Goal: Information Seeking & Learning: Learn about a topic

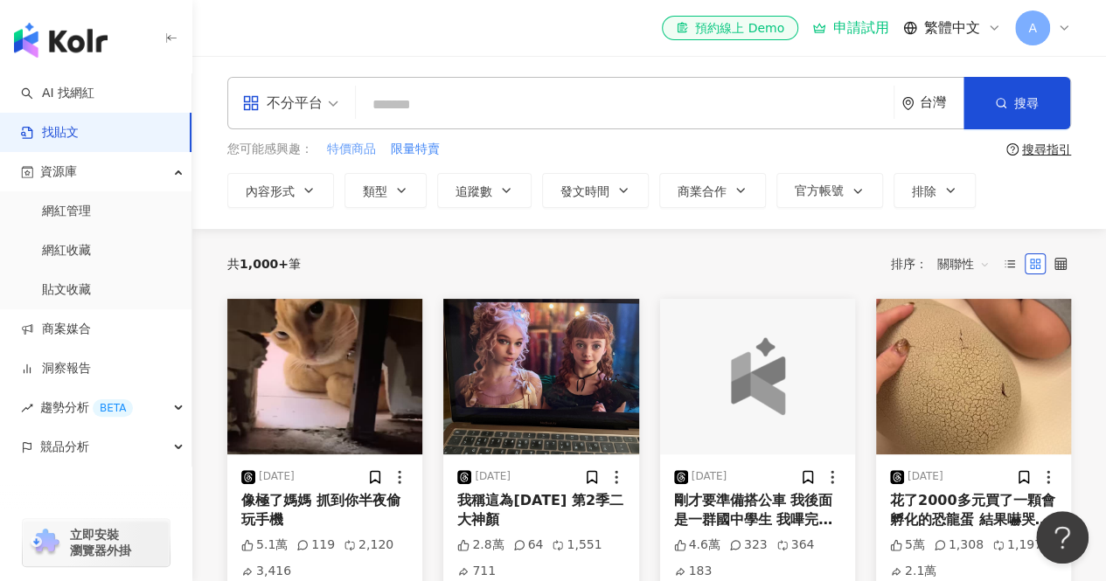
click at [340, 152] on span "特價商品" at bounding box center [351, 149] width 49 height 17
type input "****"
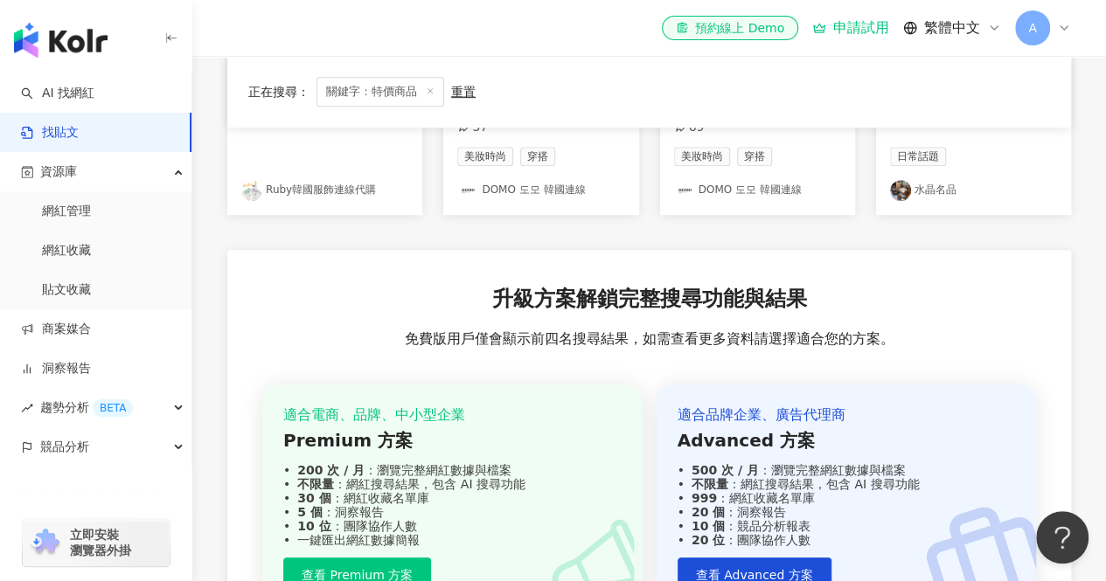
scroll to position [350, 0]
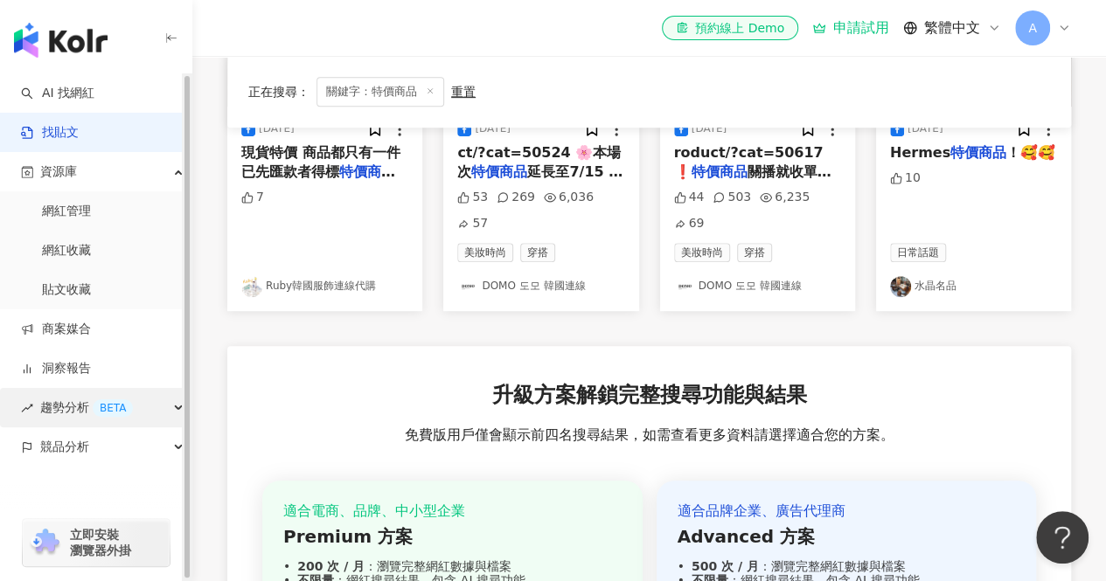
click at [42, 418] on span "趨勢分析 BETA" at bounding box center [86, 407] width 93 height 39
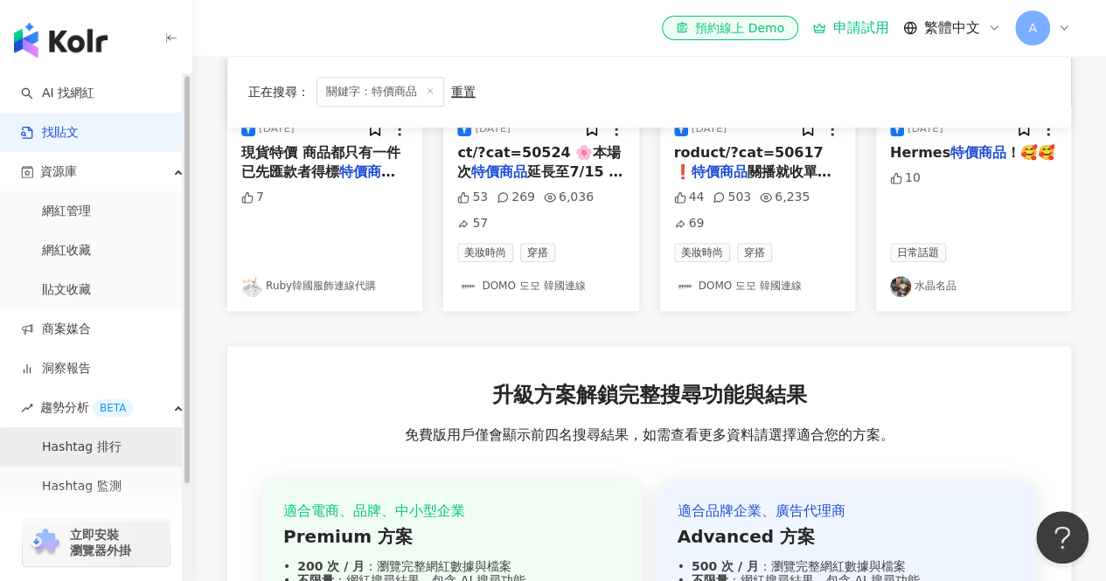
click at [56, 451] on link "Hashtag 排行" at bounding box center [82, 447] width 80 height 17
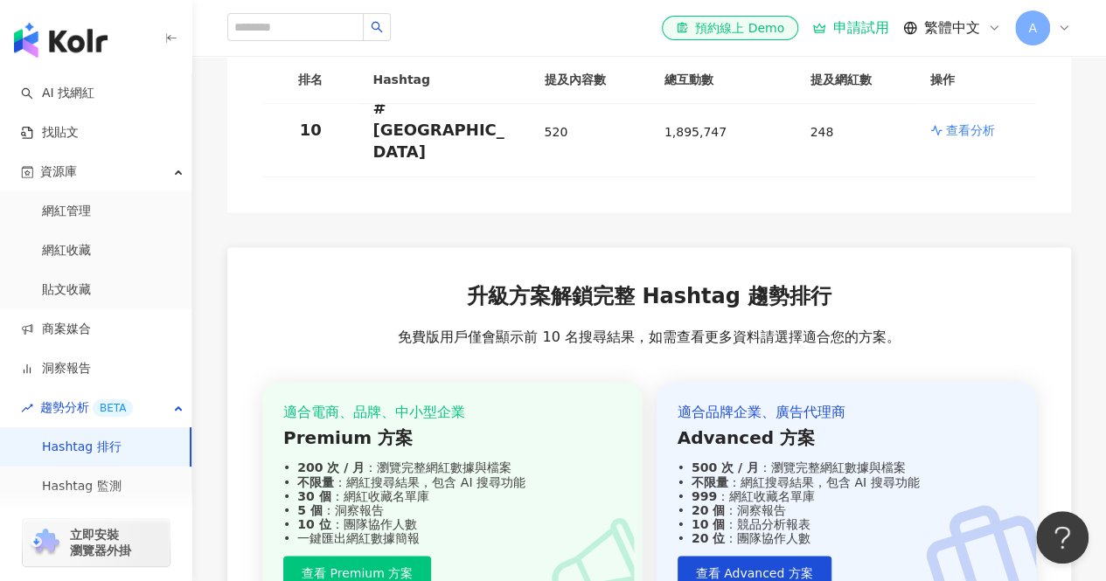
scroll to position [961, 0]
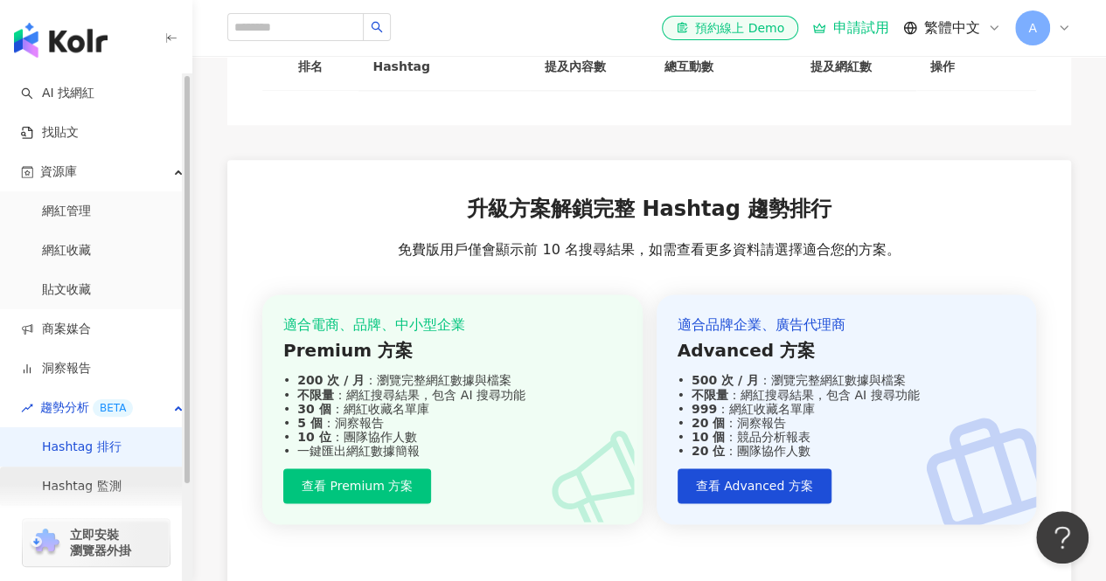
click at [111, 478] on link "Hashtag 監測" at bounding box center [82, 486] width 80 height 17
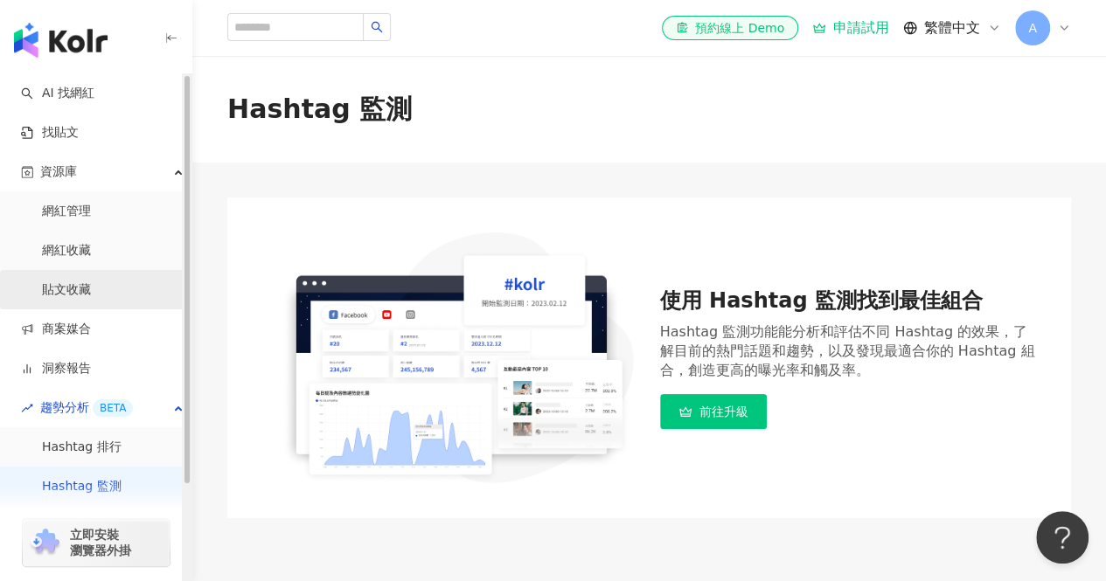
click at [91, 286] on link "貼文收藏" at bounding box center [66, 289] width 49 height 17
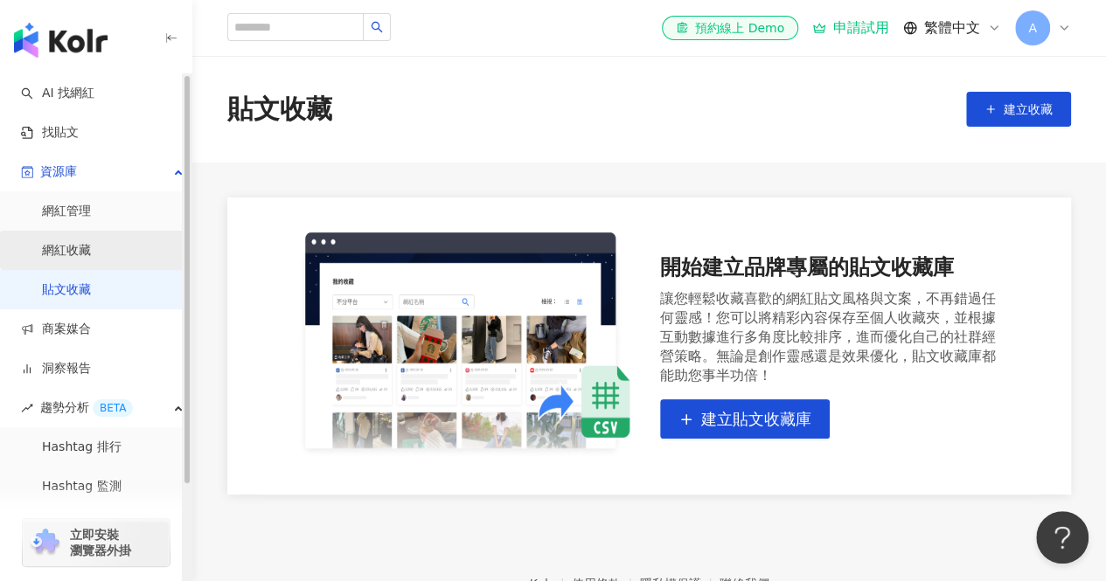
click at [91, 242] on link "網紅收藏" at bounding box center [66, 250] width 49 height 17
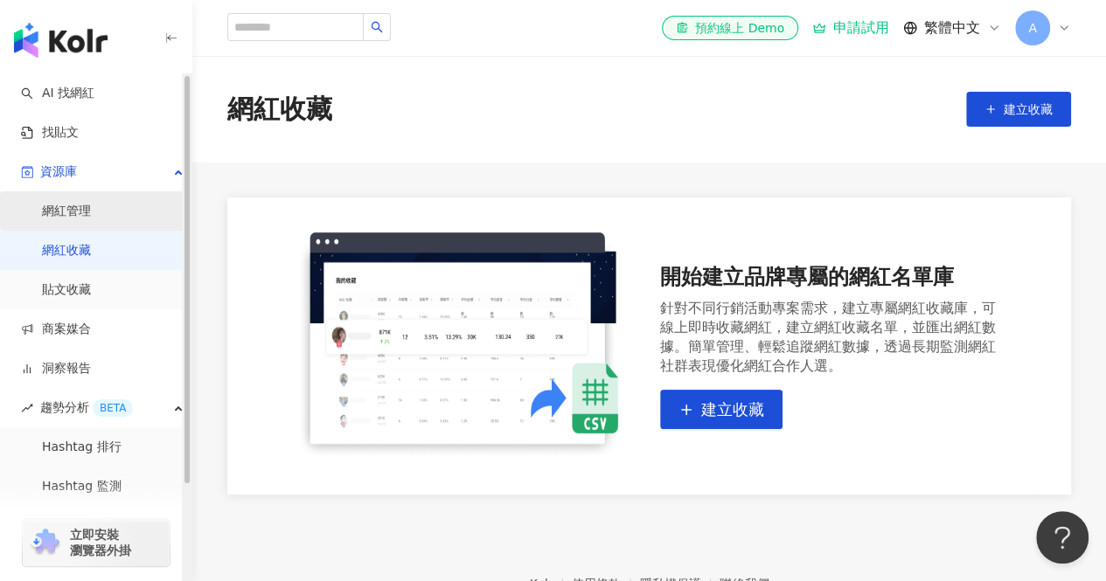
click at [91, 203] on link "網紅管理" at bounding box center [66, 211] width 49 height 17
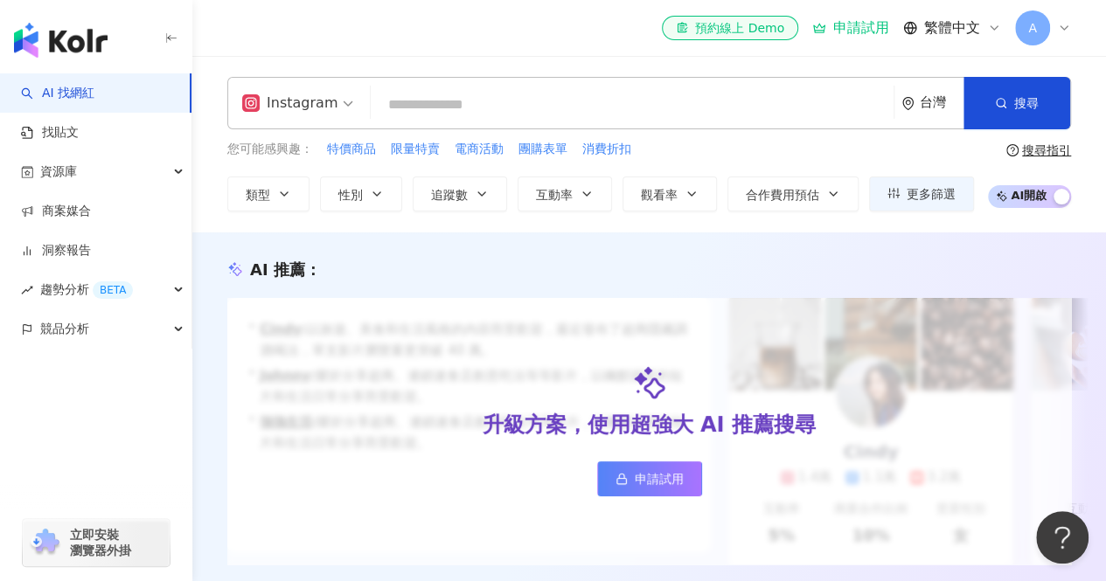
click at [92, 47] on img "button" at bounding box center [61, 40] width 94 height 35
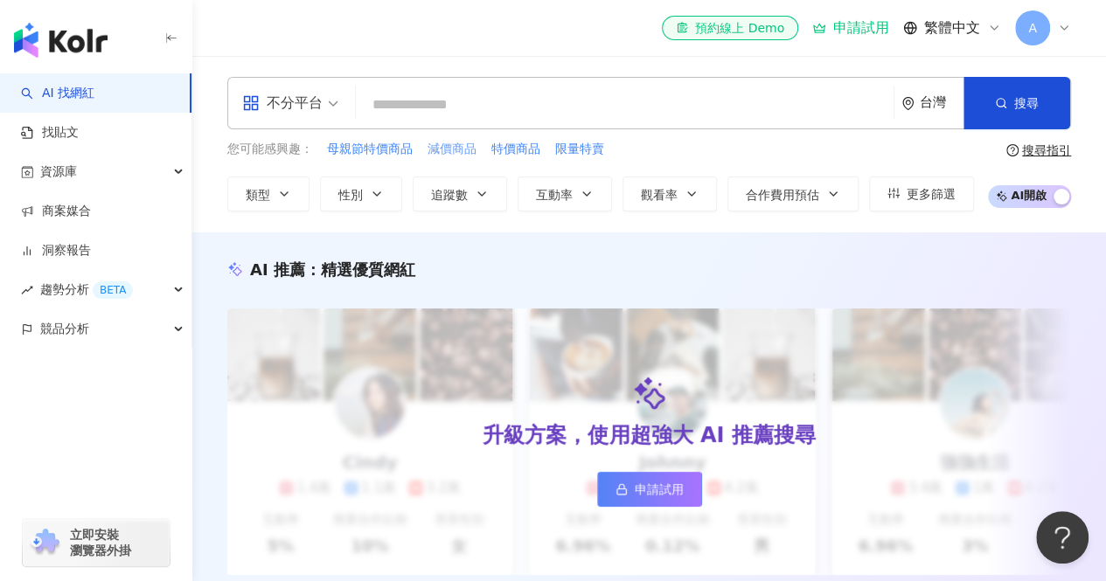
click at [441, 142] on span "減價商品" at bounding box center [451, 149] width 49 height 17
type input "****"
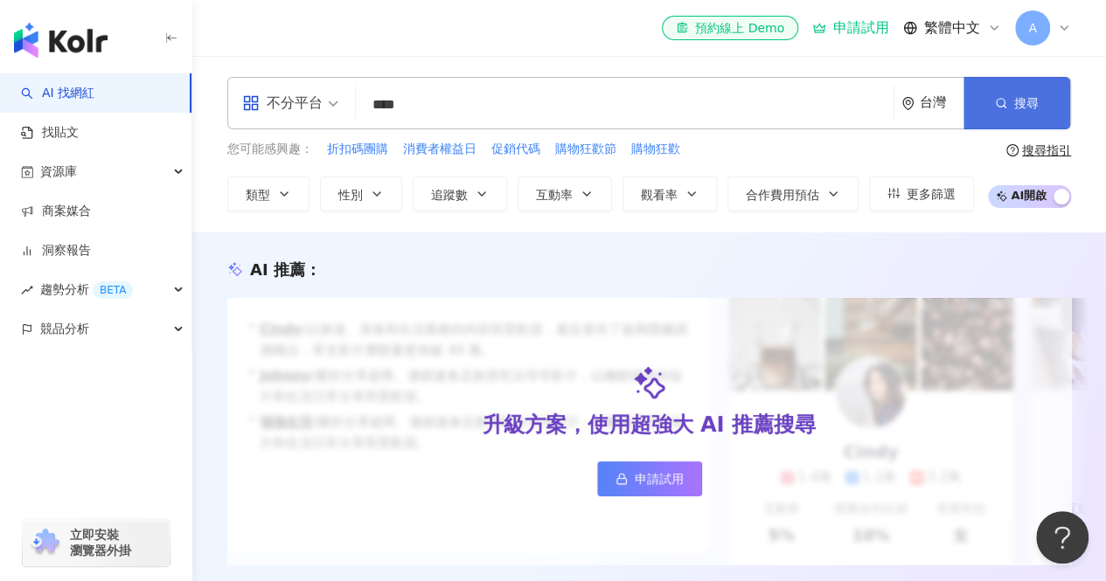
click at [993, 112] on button "搜尋" at bounding box center [1016, 103] width 107 height 52
